Goal: Transaction & Acquisition: Purchase product/service

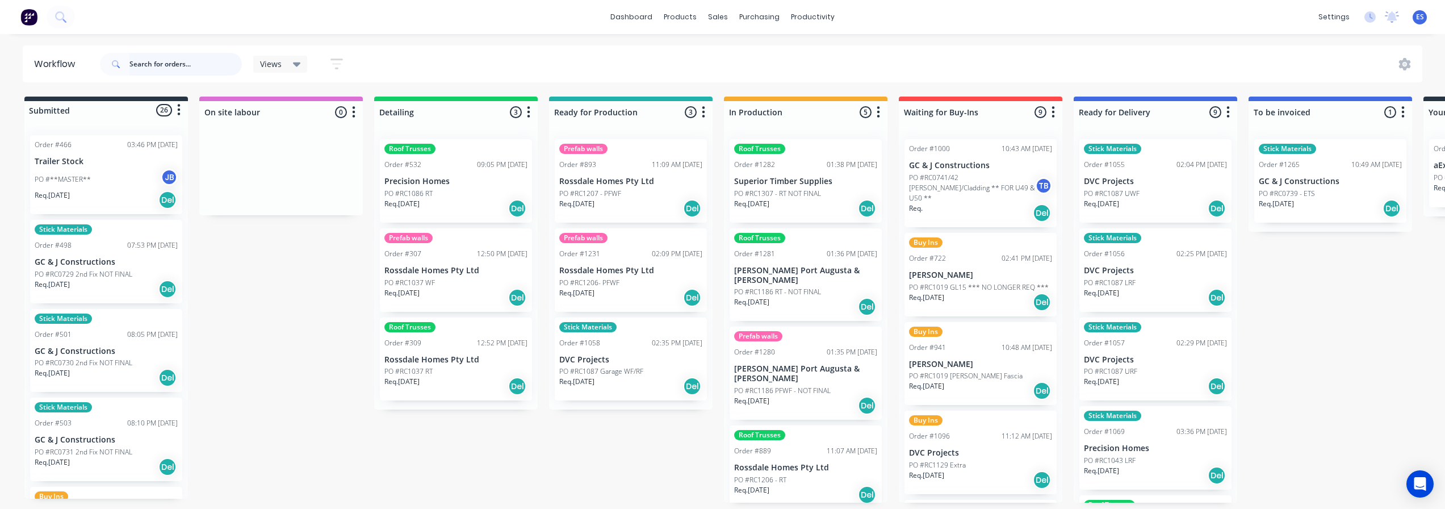
click at [150, 60] on input "text" at bounding box center [185, 64] width 112 height 23
type input "rc1235"
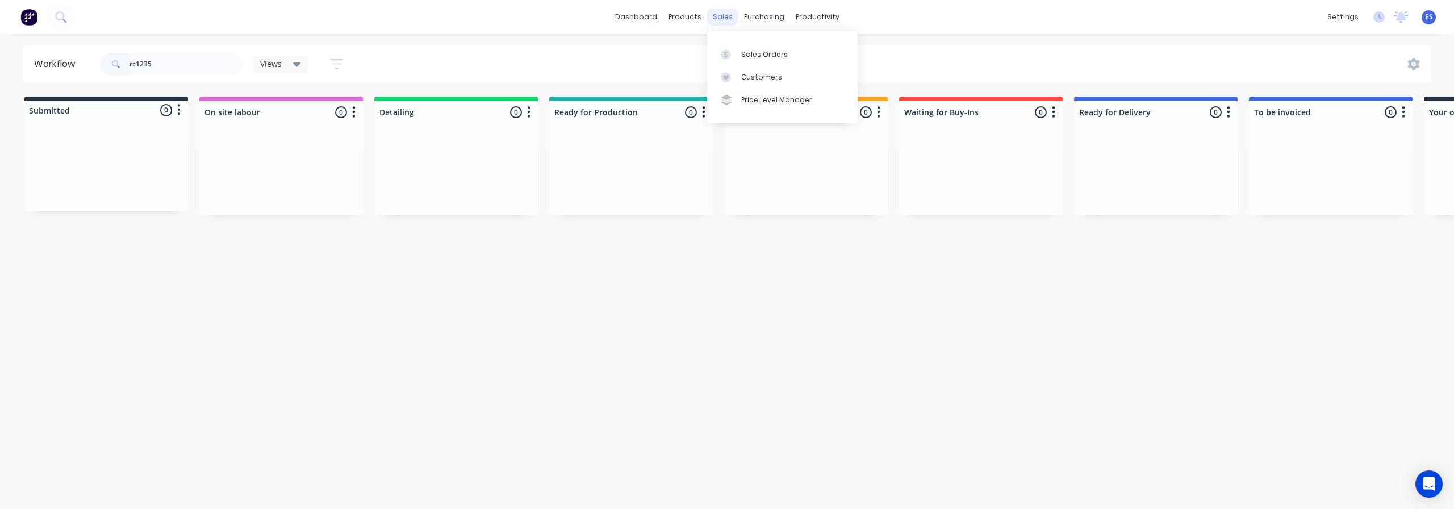
click at [725, 14] on div "sales" at bounding box center [722, 17] width 31 height 17
click at [757, 62] on link "Sales Orders" at bounding box center [782, 54] width 150 height 23
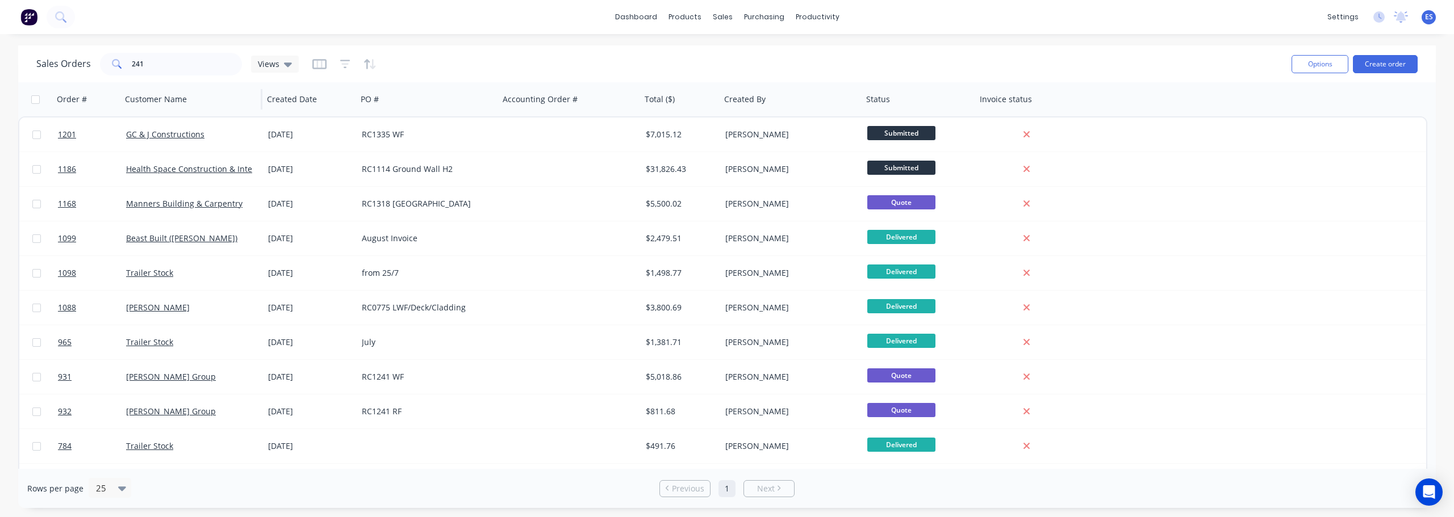
click at [196, 83] on div "Customer Name" at bounding box center [191, 99] width 142 height 34
click at [190, 74] on input "241" at bounding box center [187, 64] width 111 height 23
type input "2"
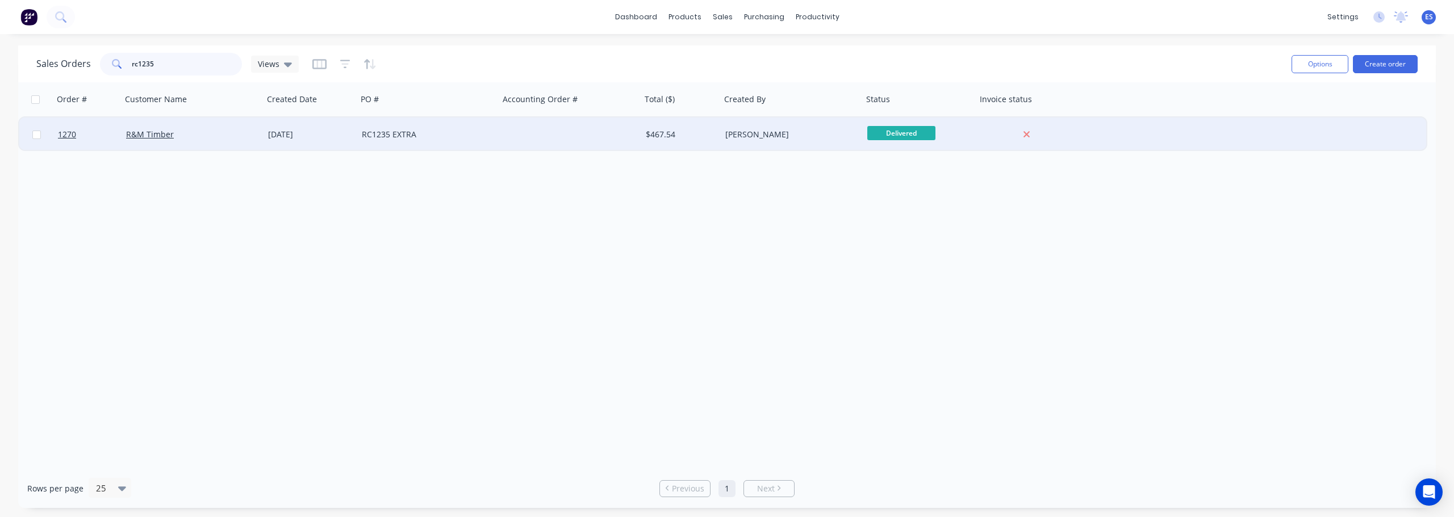
type input "rc1235"
click at [467, 136] on div "RC1235 EXTRA" at bounding box center [425, 134] width 126 height 11
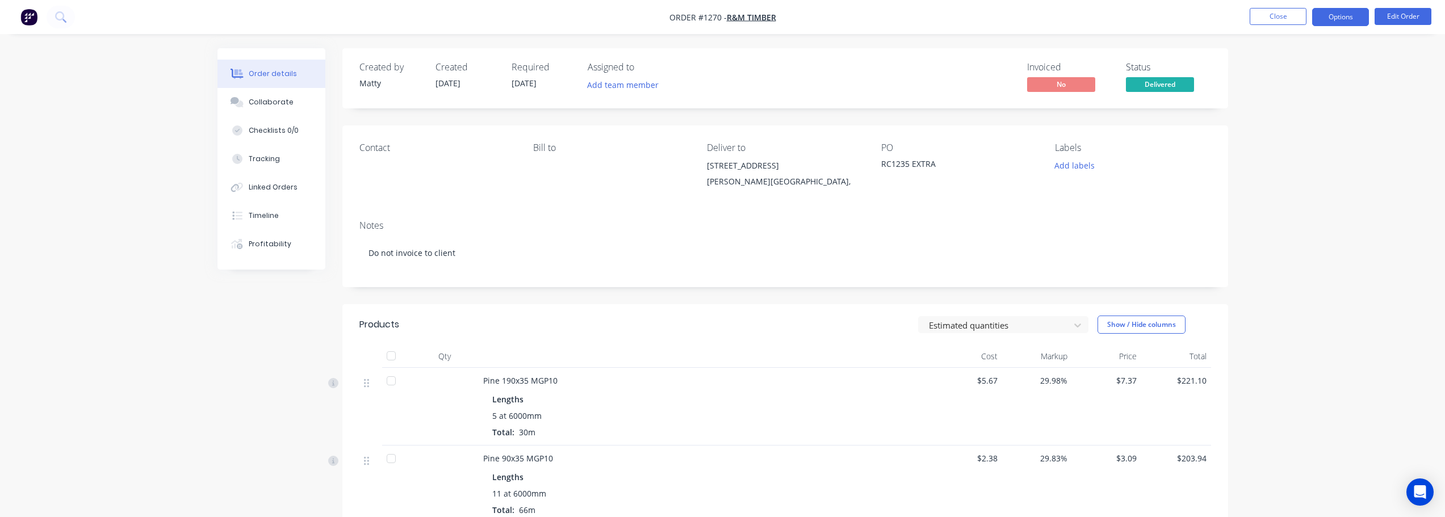
click at [1351, 22] on button "Options" at bounding box center [1340, 17] width 57 height 18
click at [1303, 278] on div "Duplicate" at bounding box center [1306, 273] width 104 height 16
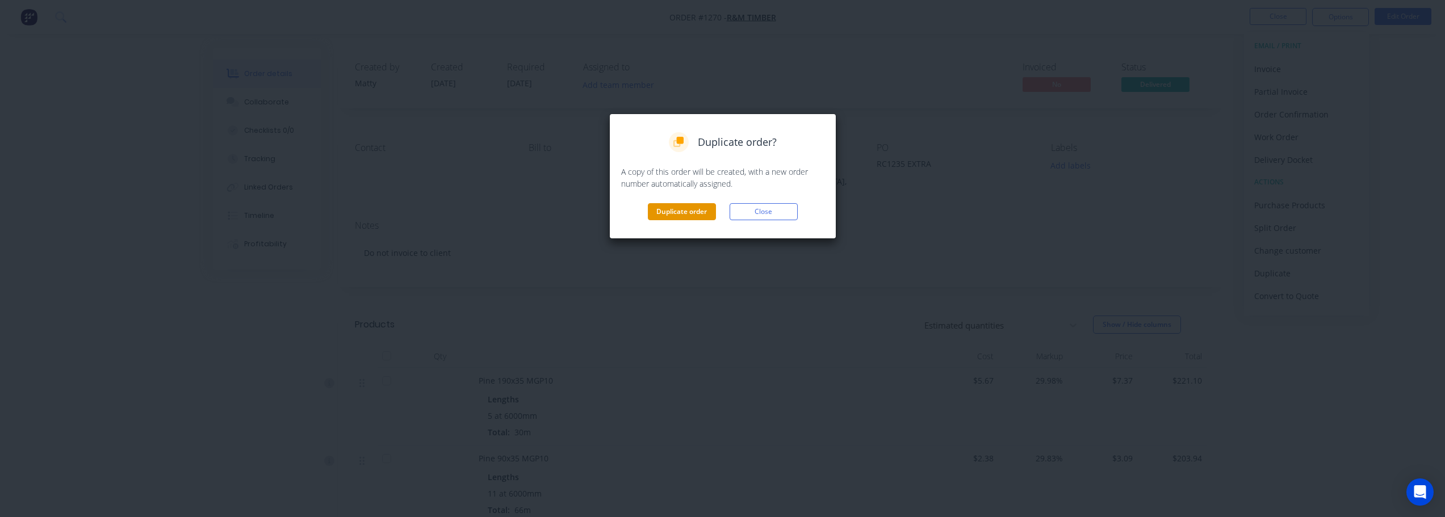
click at [688, 213] on button "Duplicate order" at bounding box center [682, 211] width 68 height 17
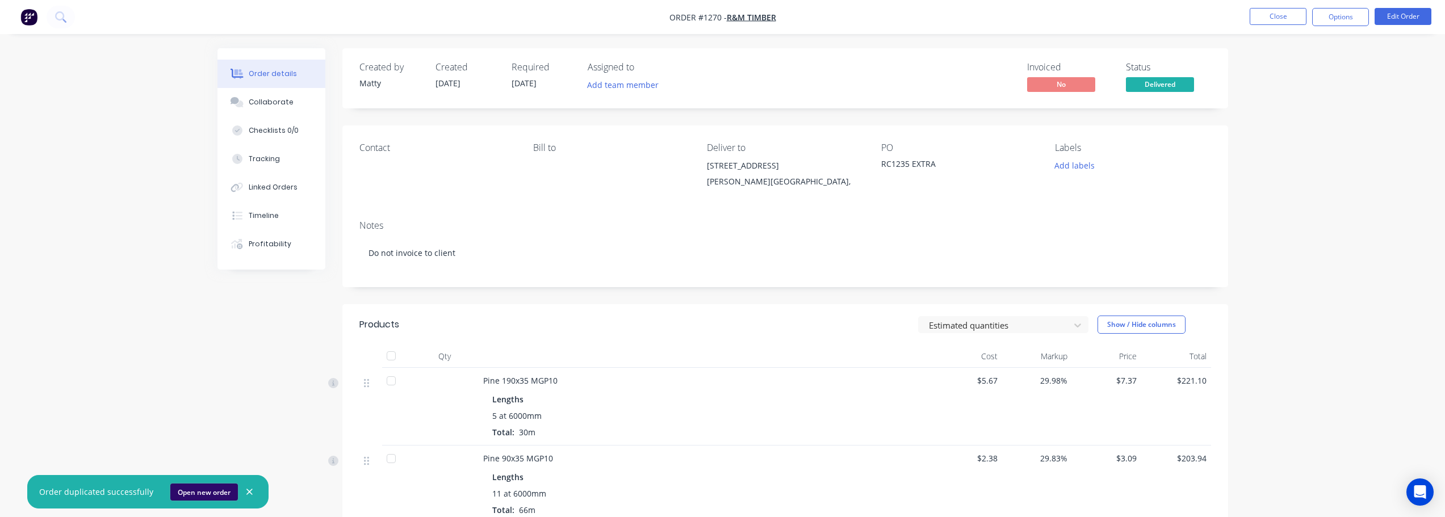
click at [206, 496] on button "Open new order" at bounding box center [204, 492] width 68 height 17
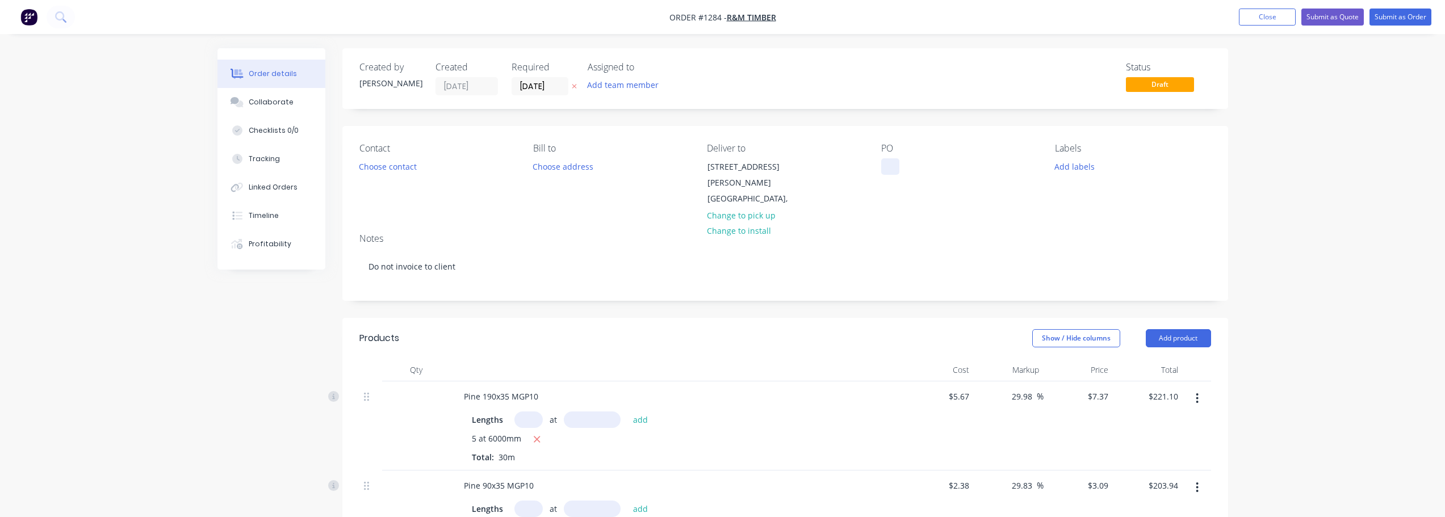
click at [897, 164] on div at bounding box center [890, 166] width 18 height 16
click at [1069, 158] on button "Add labels" at bounding box center [1075, 165] width 52 height 15
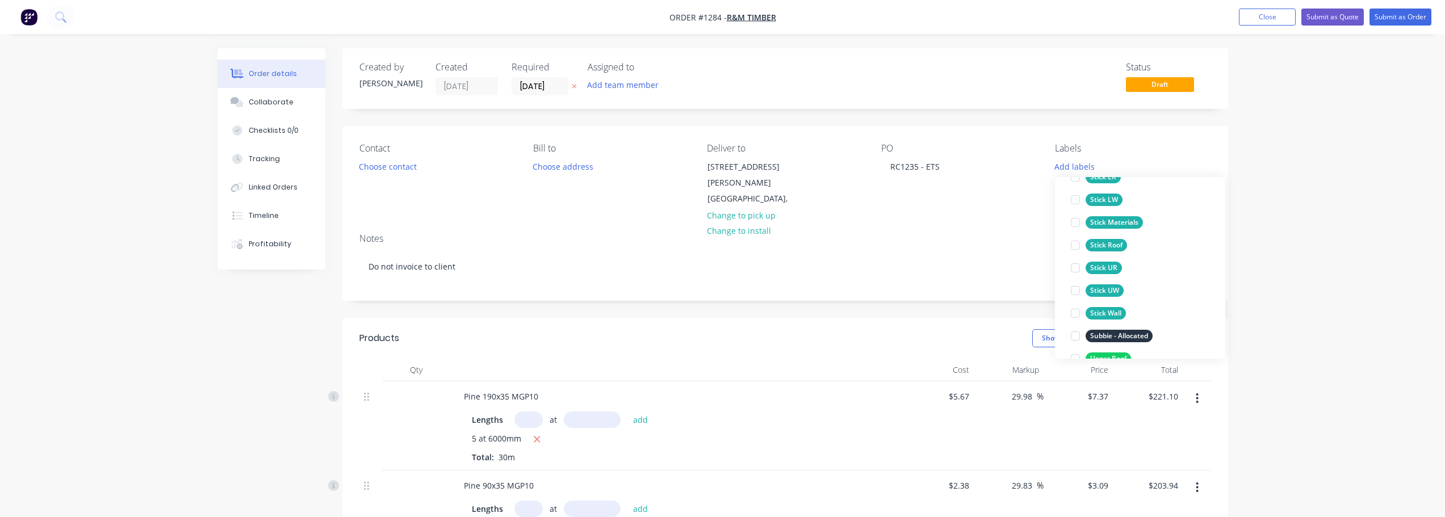
drag, startPoint x: 1146, startPoint y: 222, endPoint x: 1144, endPoint y: 228, distance: 6.9
click at [1146, 223] on button "Stick Materials" at bounding box center [1106, 223] width 81 height 16
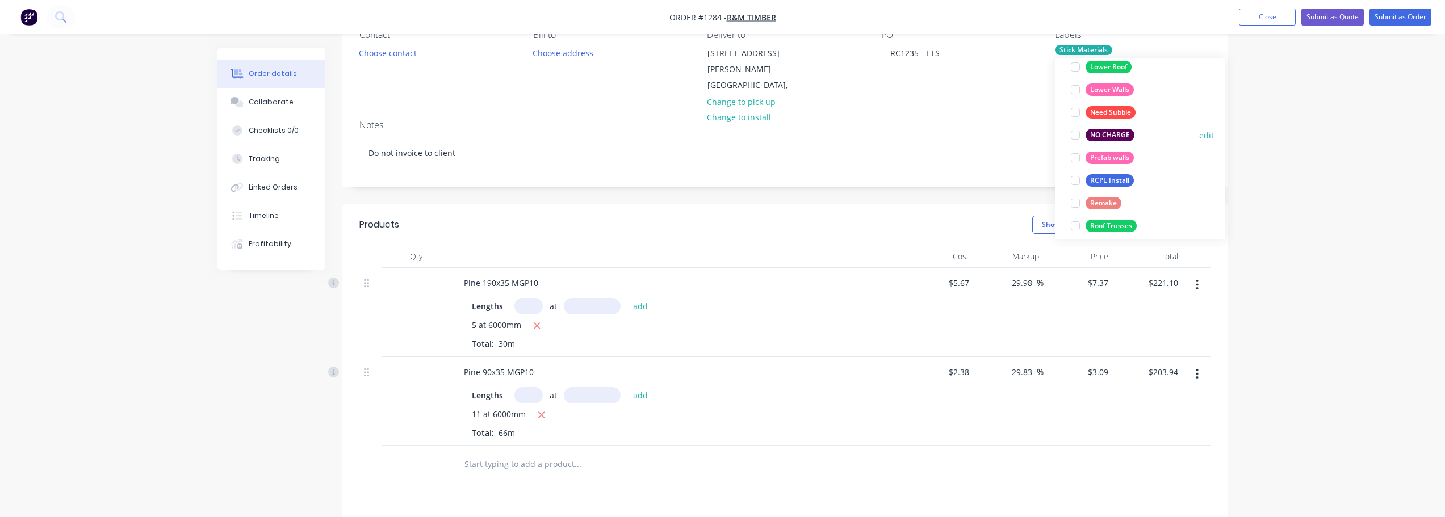
scroll to position [148, 0]
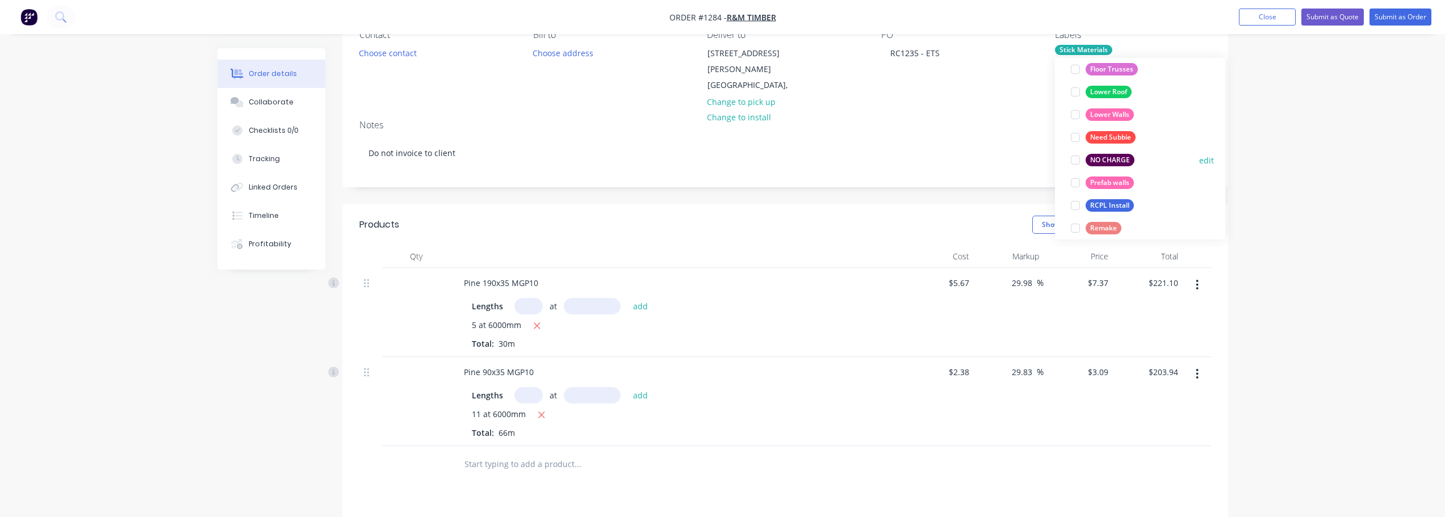
click at [1079, 161] on div at bounding box center [1075, 160] width 23 height 23
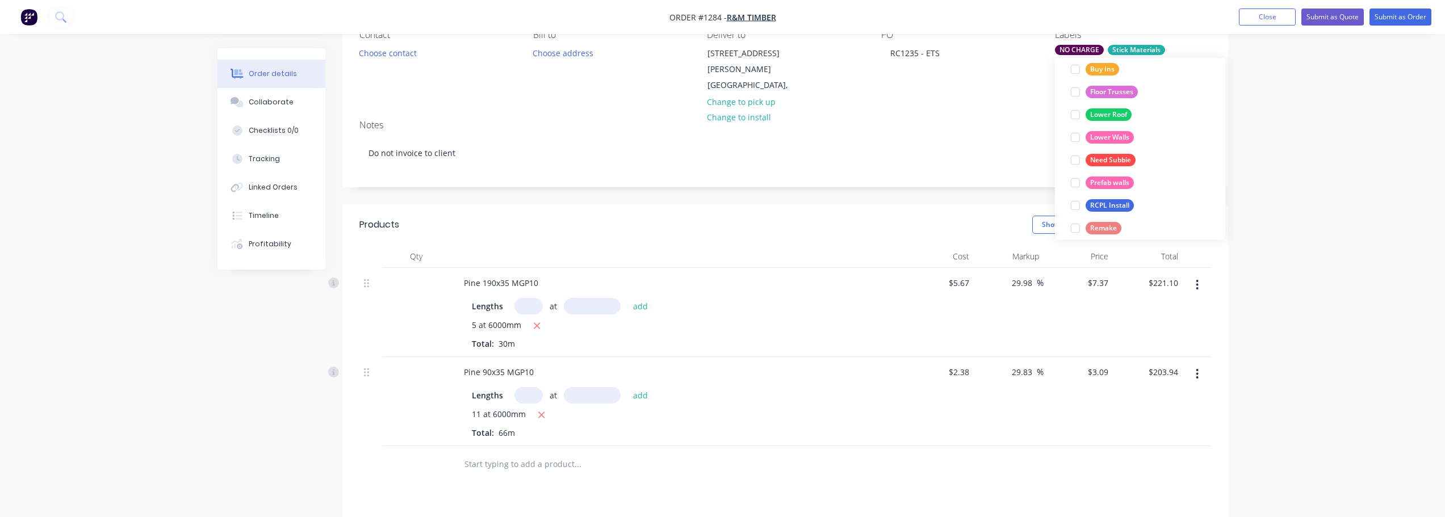
scroll to position [0, 0]
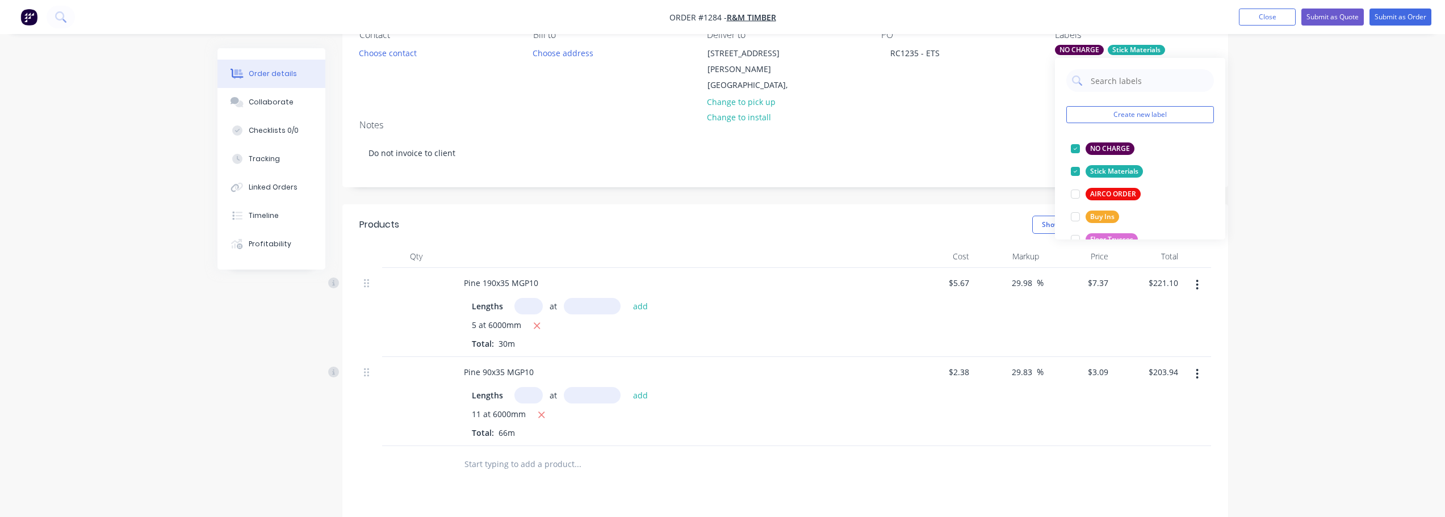
click at [1300, 154] on div "Order details Collaborate Checklists 0/0 Tracking Linked Orders Timeline Profit…" at bounding box center [722, 329] width 1445 height 886
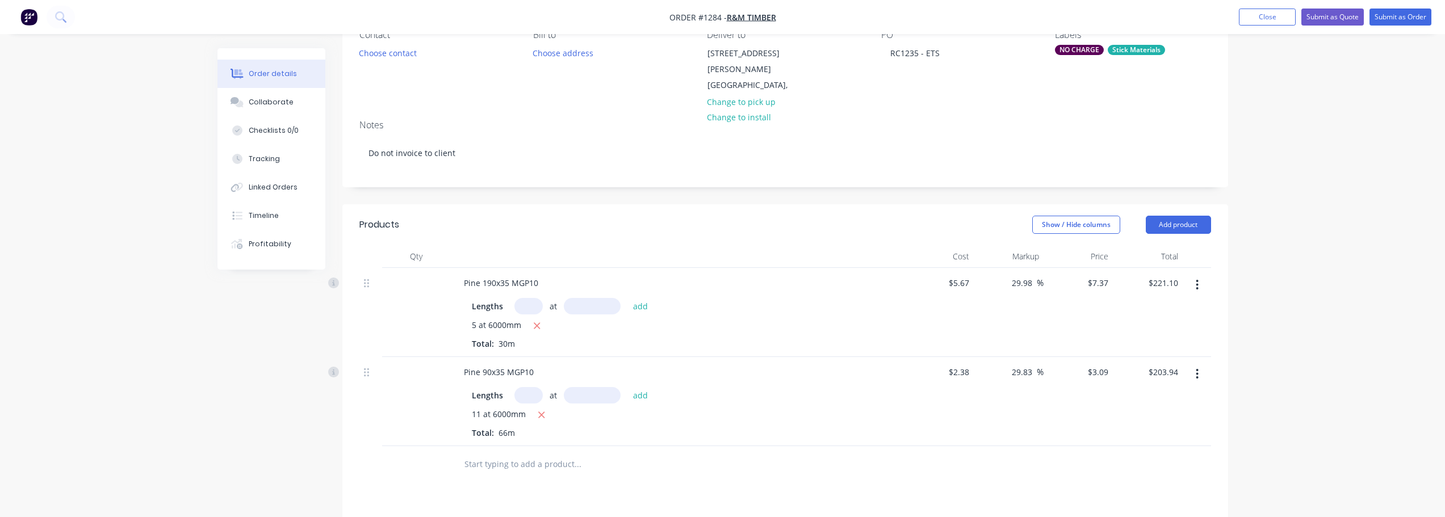
click at [1194, 276] on button "button" at bounding box center [1197, 285] width 27 height 20
drag, startPoint x: 1162, startPoint y: 363, endPoint x: 1188, endPoint y: 297, distance: 70.9
click at [1163, 375] on div "Delete" at bounding box center [1156, 383] width 87 height 16
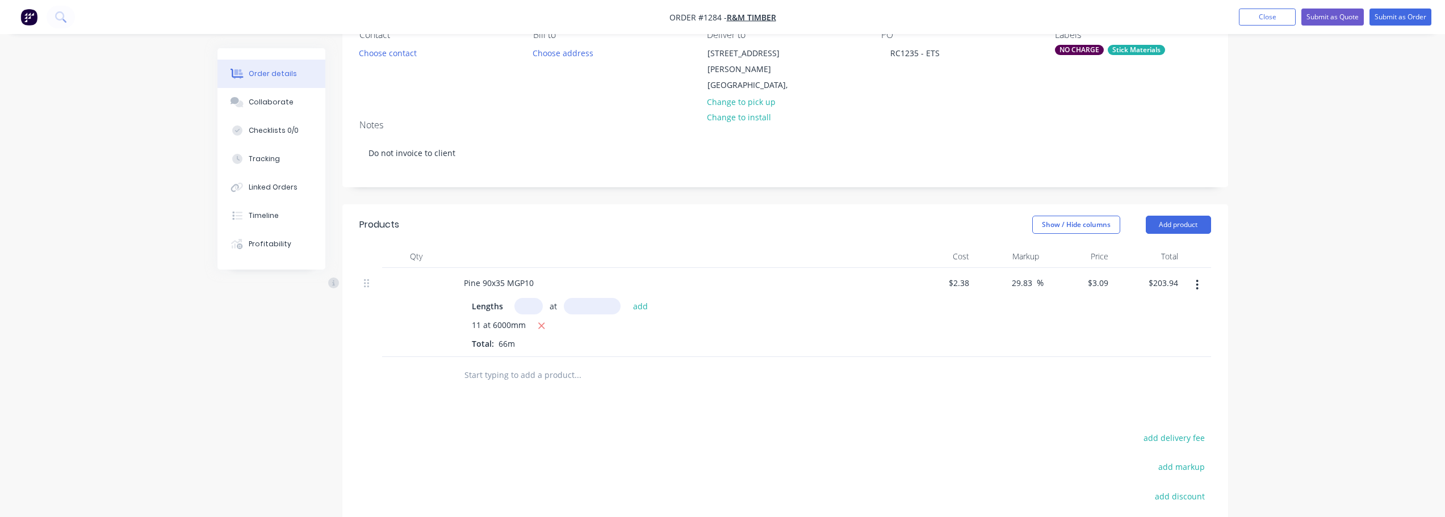
click at [1204, 275] on button "button" at bounding box center [1197, 285] width 27 height 20
click at [1161, 375] on div "Delete" at bounding box center [1156, 383] width 87 height 16
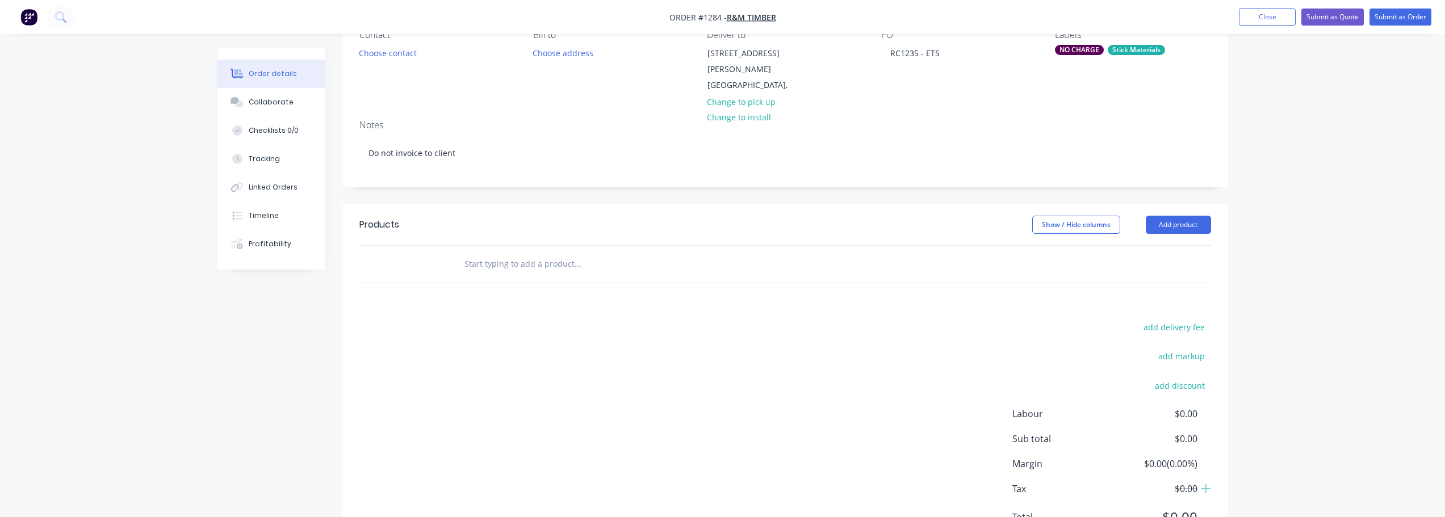
click at [602, 257] on input "text" at bounding box center [577, 264] width 227 height 23
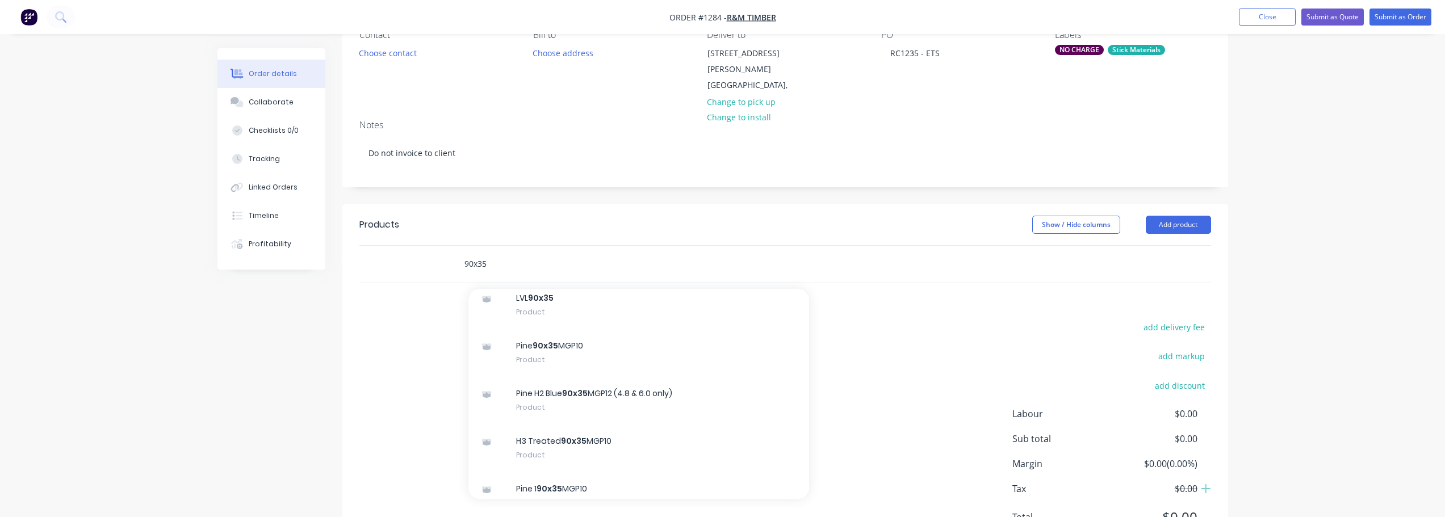
scroll to position [341, 0]
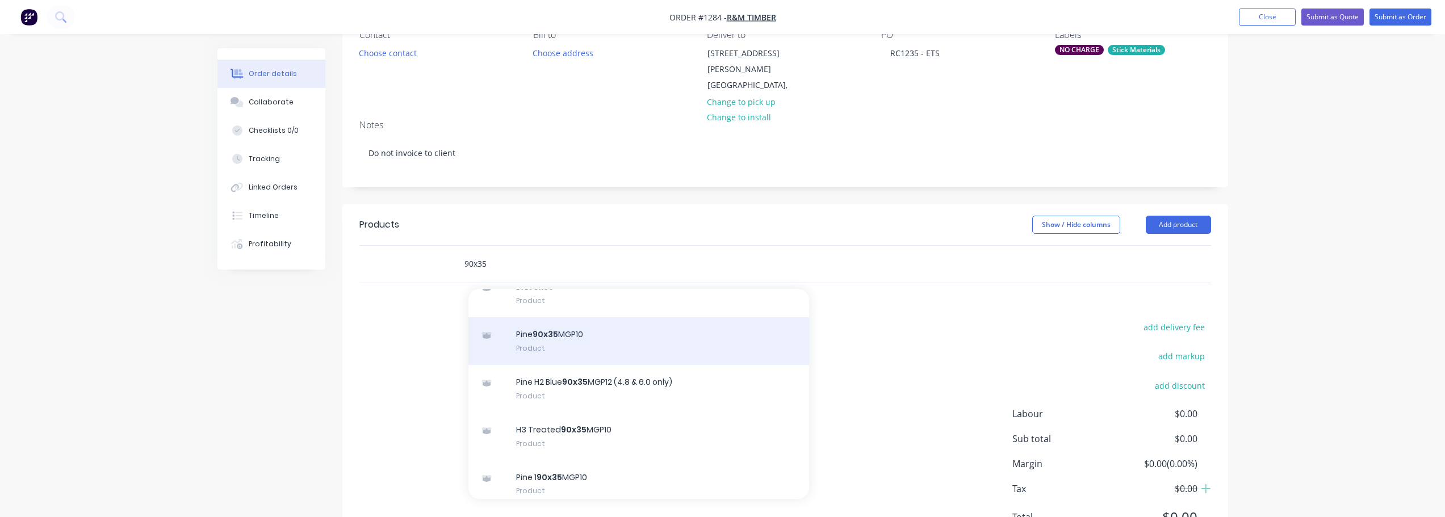
type input "90x35"
click at [575, 332] on div "Pine 90x35 MGP10 Product" at bounding box center [638, 341] width 341 height 48
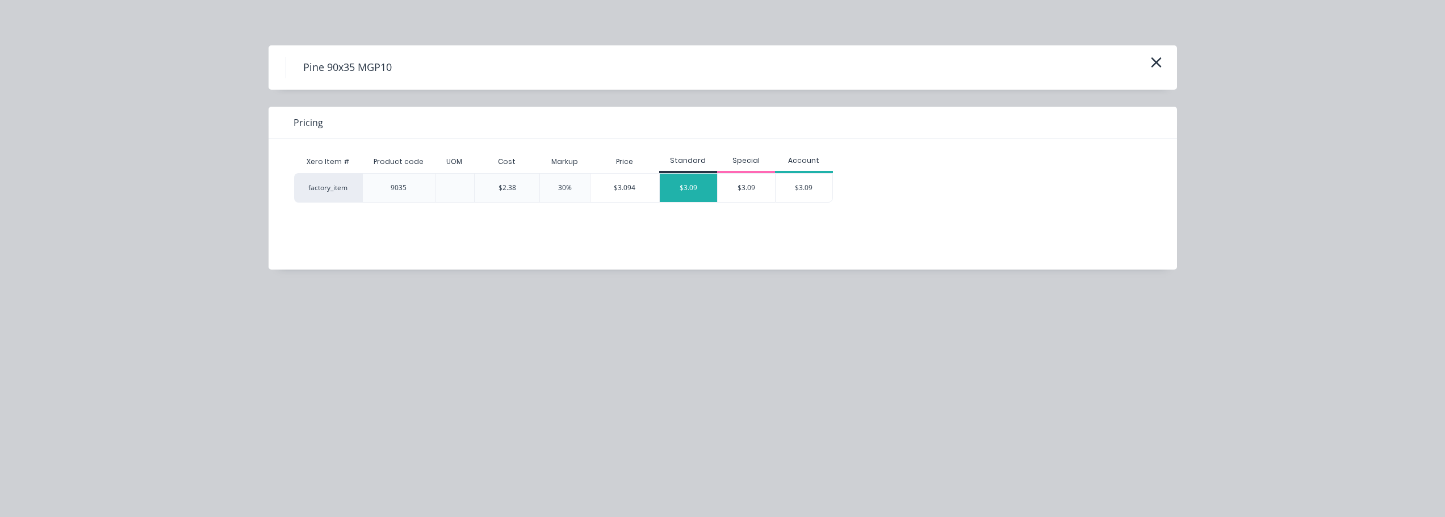
click at [672, 182] on div "$3.09" at bounding box center [688, 188] width 57 height 28
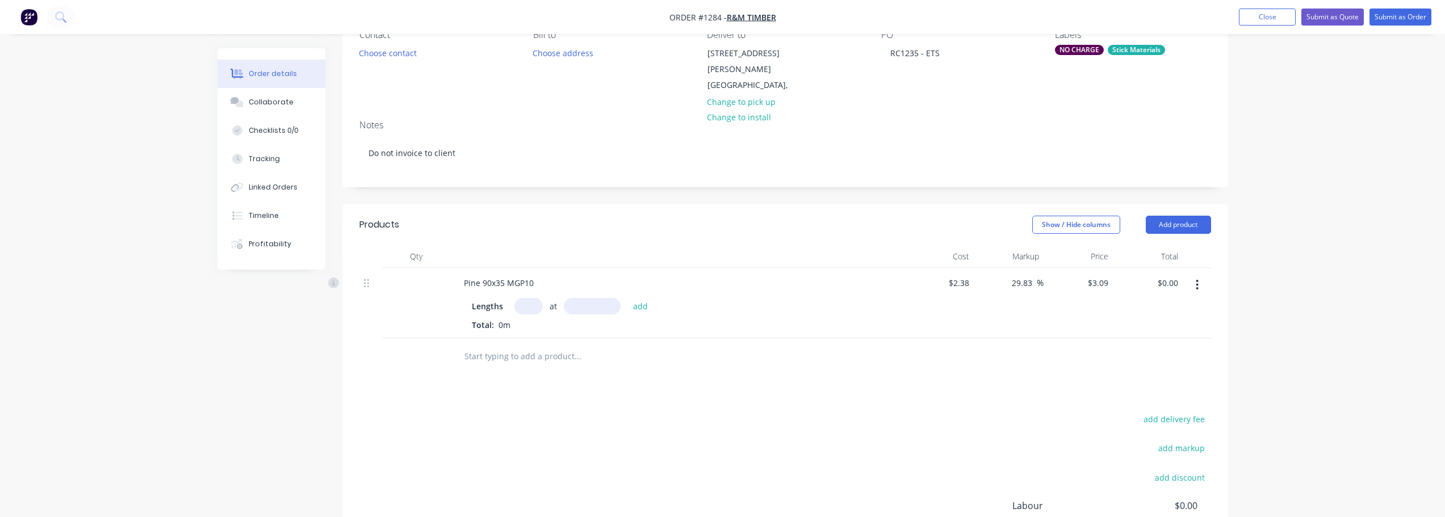
click at [525, 298] on input "text" at bounding box center [528, 306] width 28 height 16
type input "10"
type input "6000"
click at [627, 298] on button "add" at bounding box center [640, 305] width 27 height 15
type input "$185.40"
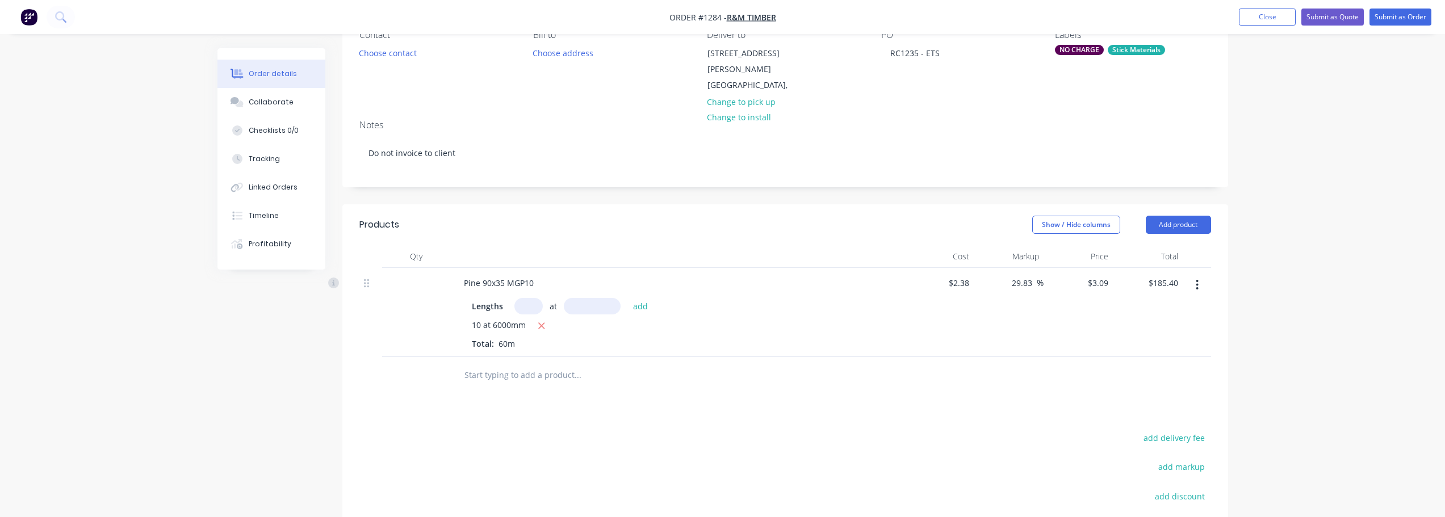
click at [512, 364] on input "text" at bounding box center [577, 375] width 227 height 23
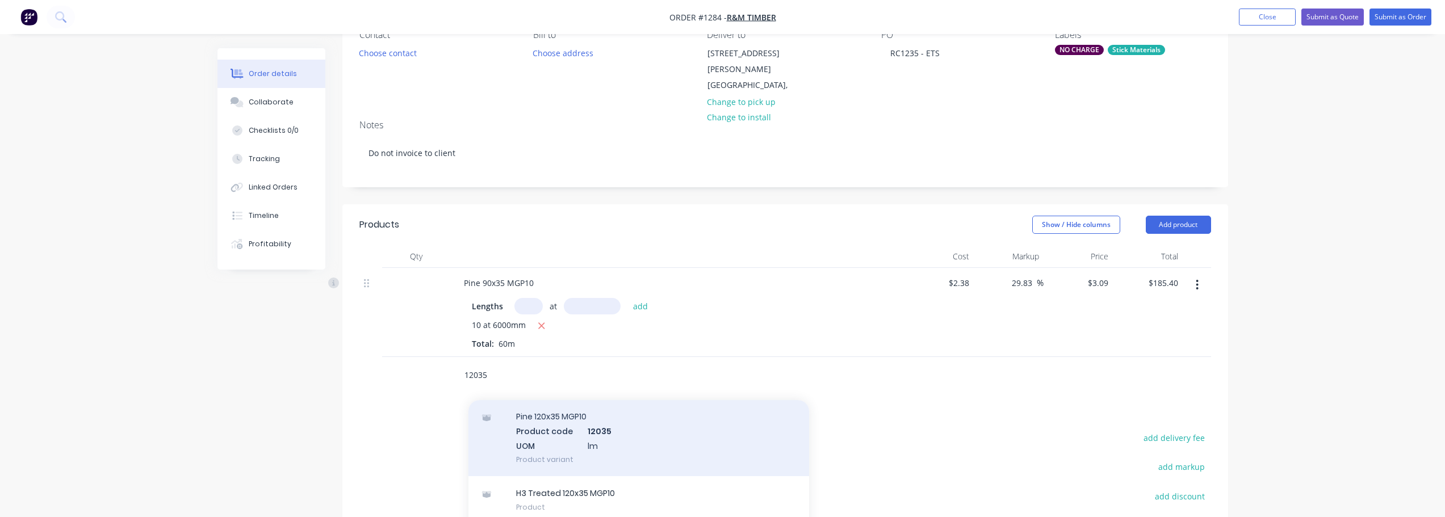
type input "12035"
click at [727, 417] on div "Pine 120x35 MGP10 Product code 12035 UOM lm Product variant" at bounding box center [638, 438] width 341 height 77
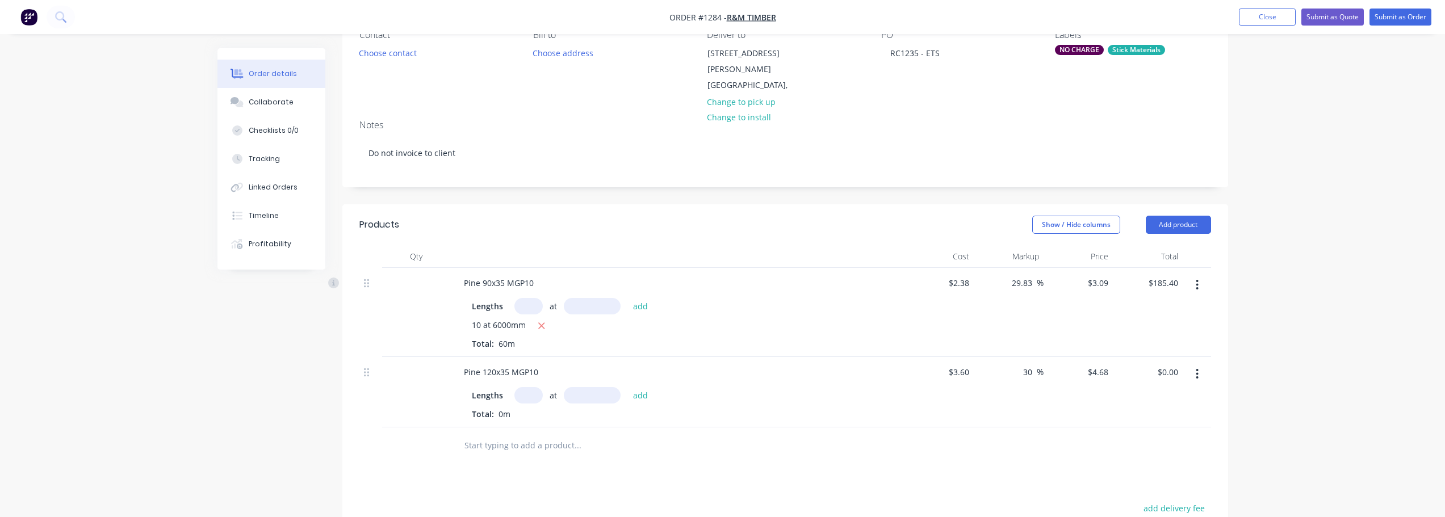
click at [522, 387] on input "text" at bounding box center [528, 395] width 28 height 16
type input "13"
type input "6000"
click at [627, 387] on button "add" at bounding box center [640, 394] width 27 height 15
type input "$365.04"
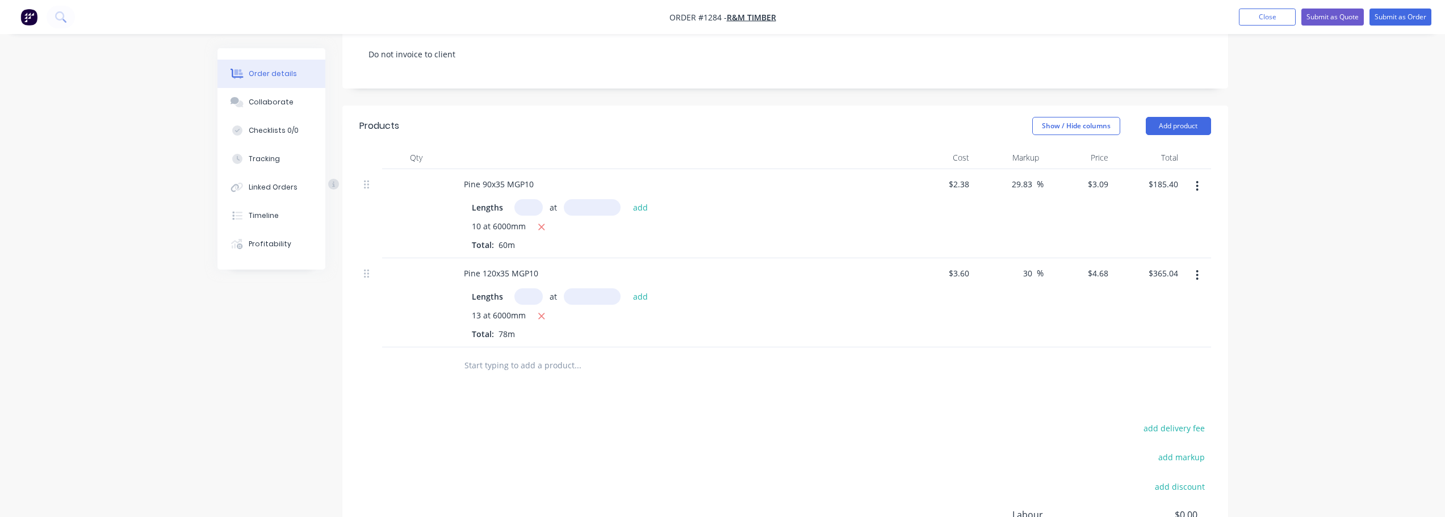
scroll to position [57, 0]
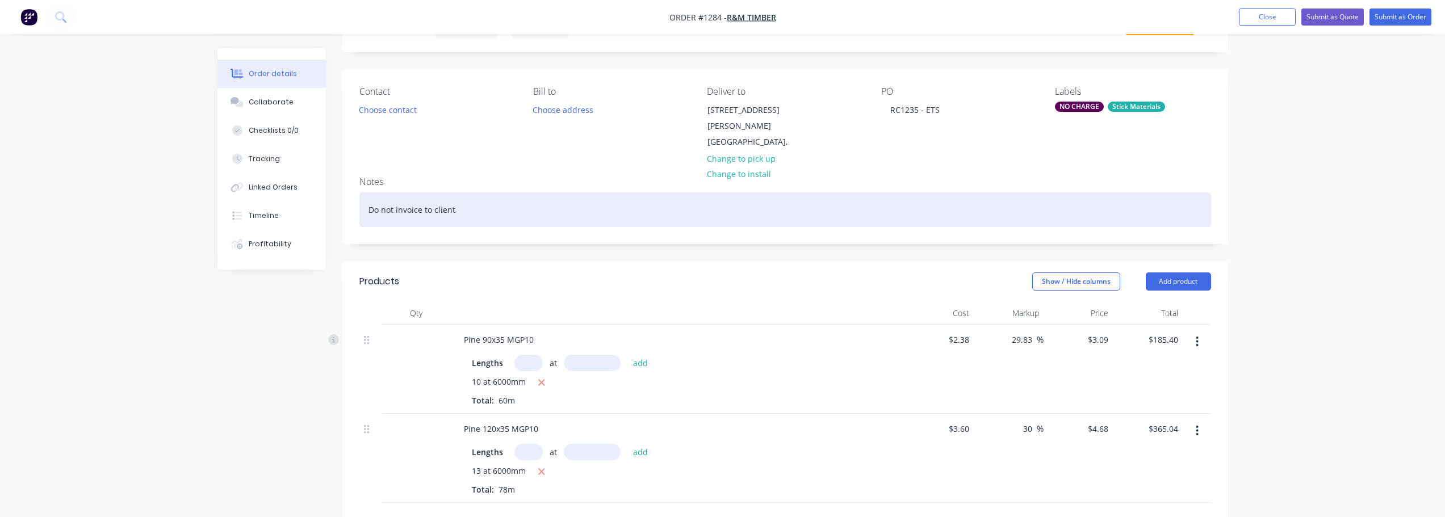
click at [425, 196] on div "Do not invoice to client" at bounding box center [785, 209] width 852 height 35
click at [479, 198] on div "Do not invoice to client" at bounding box center [785, 209] width 852 height 35
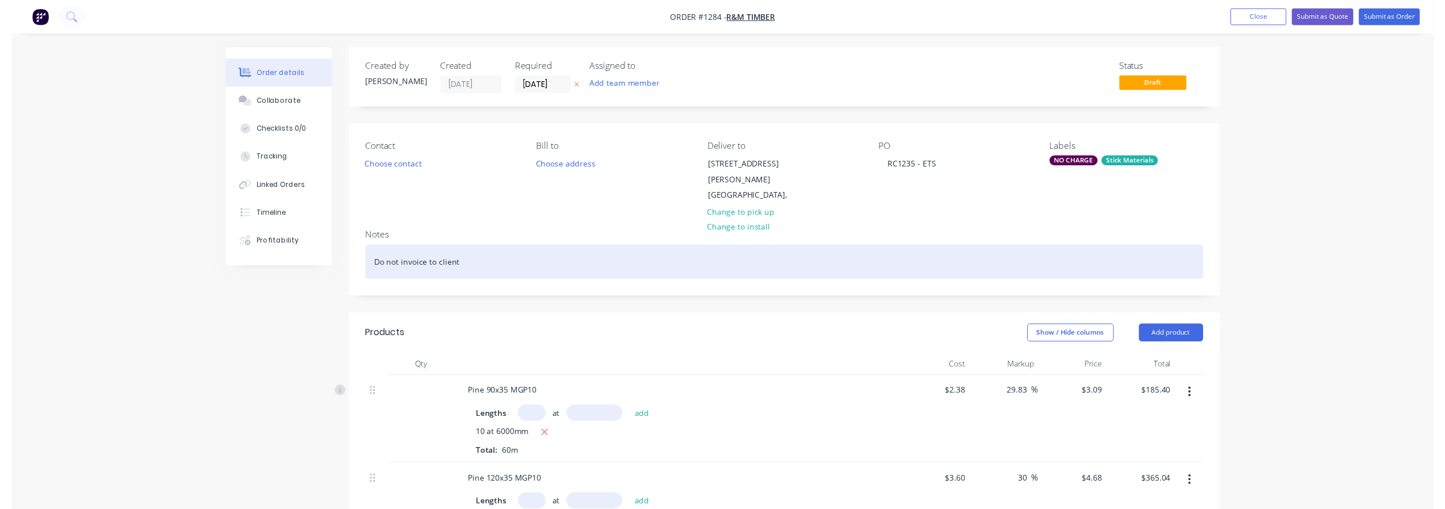
scroll to position [0, 0]
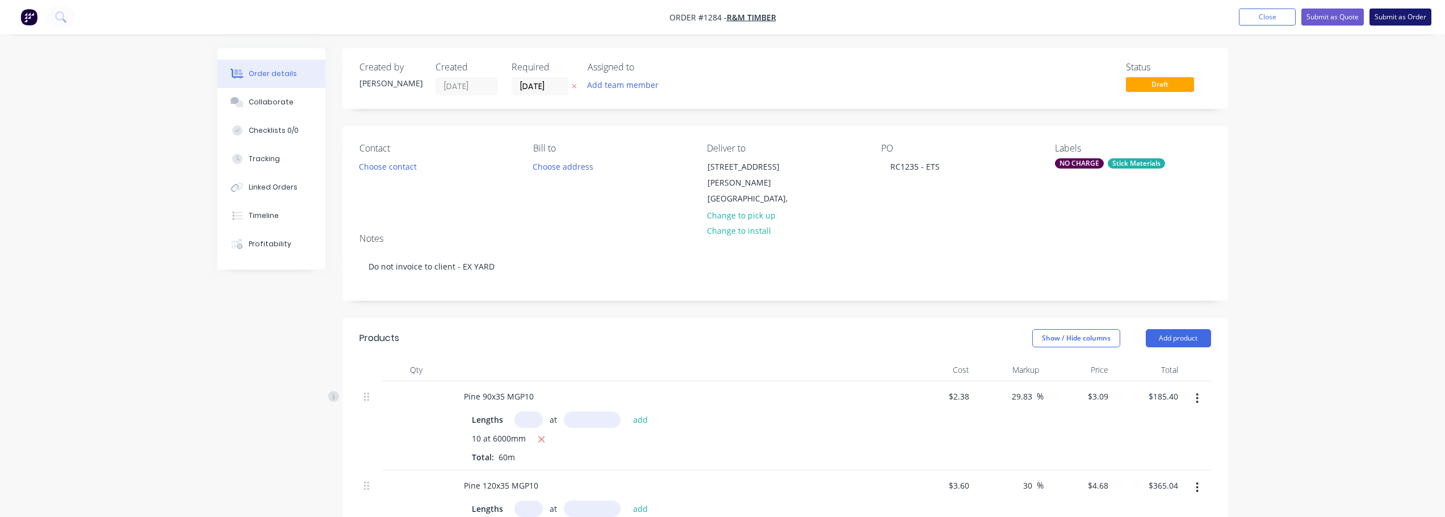
click at [1406, 15] on button "Submit as Order" at bounding box center [1401, 17] width 62 height 17
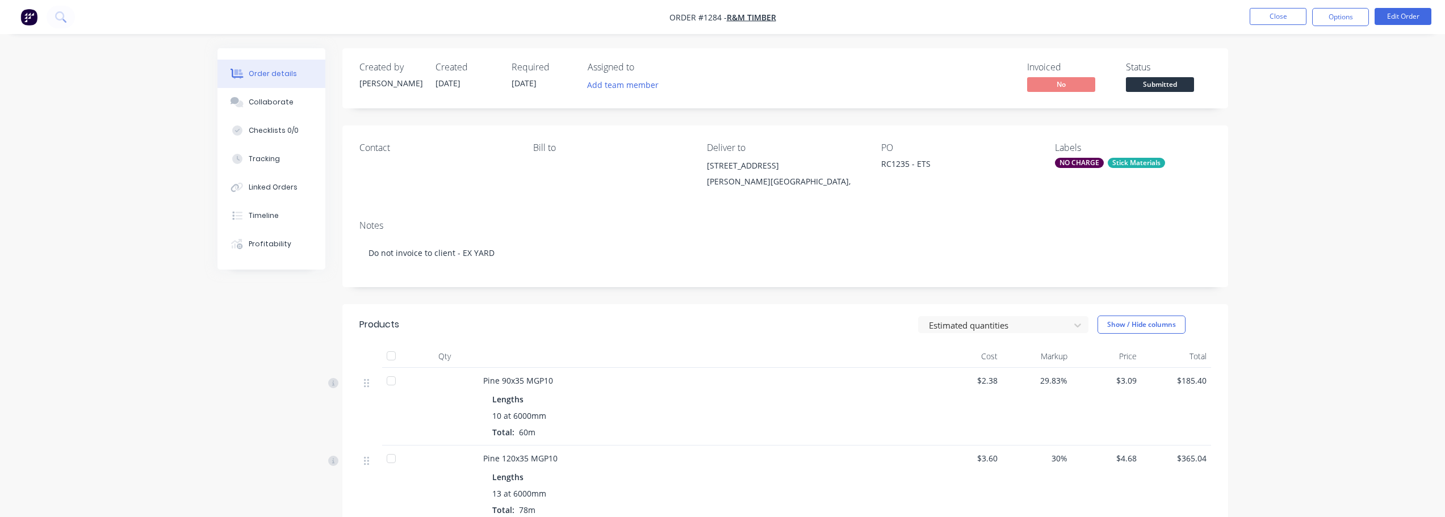
click at [1161, 85] on span "Submitted" at bounding box center [1160, 84] width 68 height 14
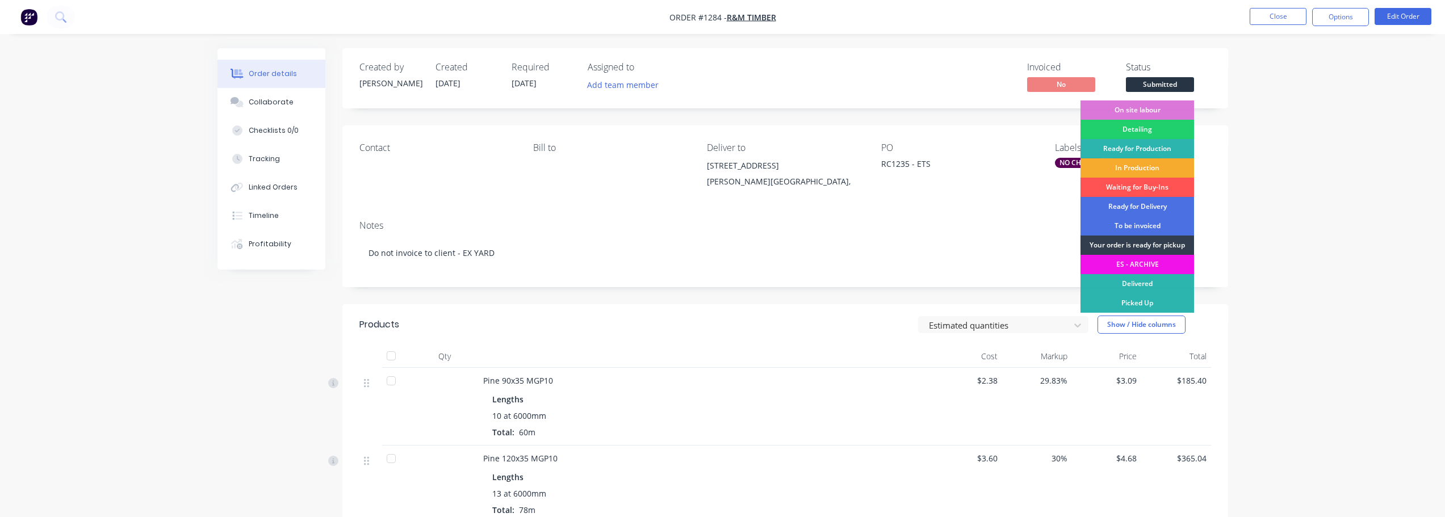
click at [1154, 168] on div "In Production" at bounding box center [1138, 167] width 114 height 19
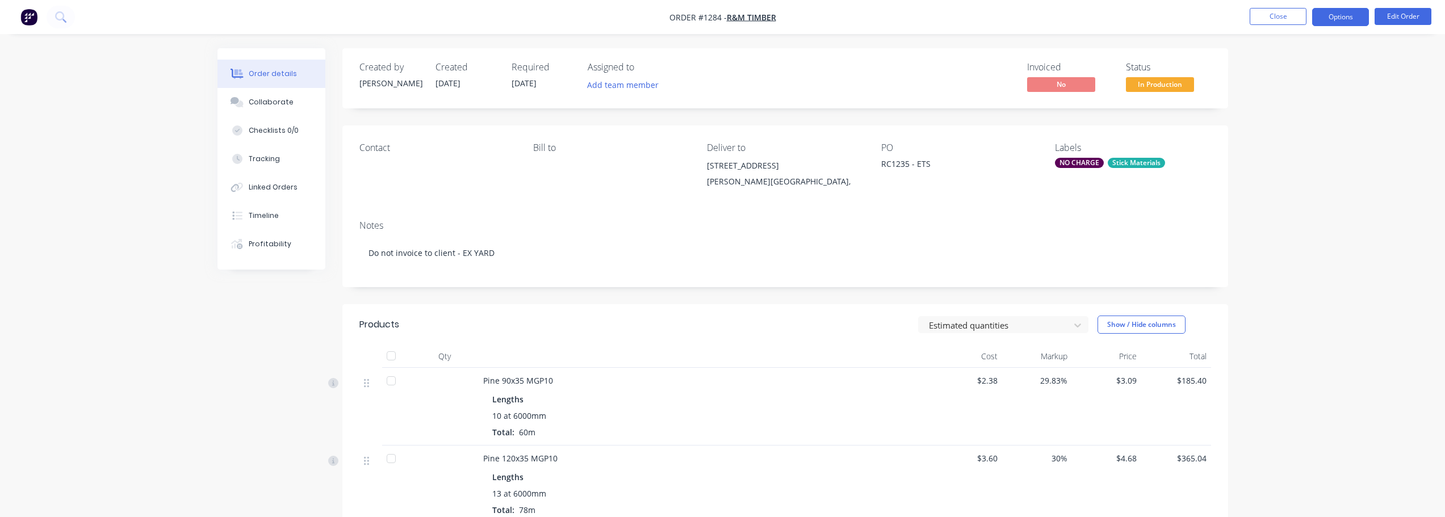
click at [1330, 11] on button "Options" at bounding box center [1340, 17] width 57 height 18
click at [1307, 136] on div "Work Order" at bounding box center [1306, 137] width 104 height 16
click at [1309, 116] on div "Without pricing" at bounding box center [1306, 114] width 104 height 16
click at [1278, 14] on button "Close" at bounding box center [1278, 16] width 57 height 17
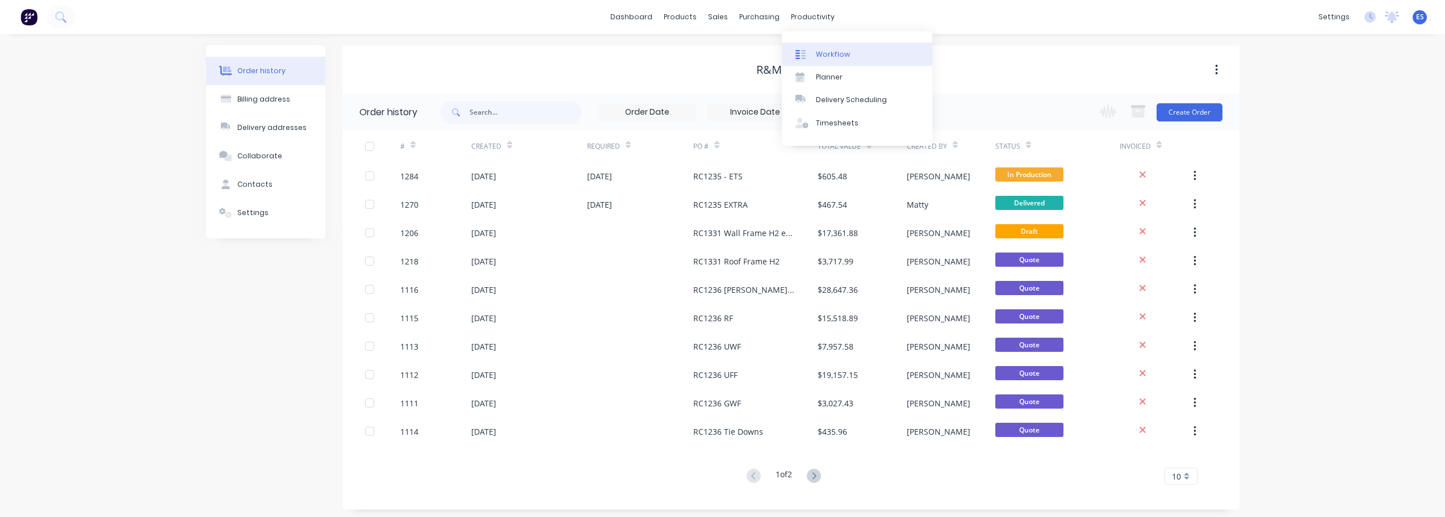
click at [833, 48] on link "Workflow" at bounding box center [857, 54] width 150 height 23
